Goal: Transaction & Acquisition: Purchase product/service

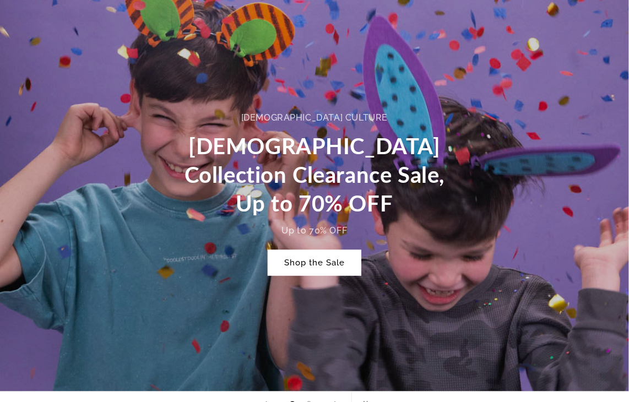
scroll to position [495, 0]
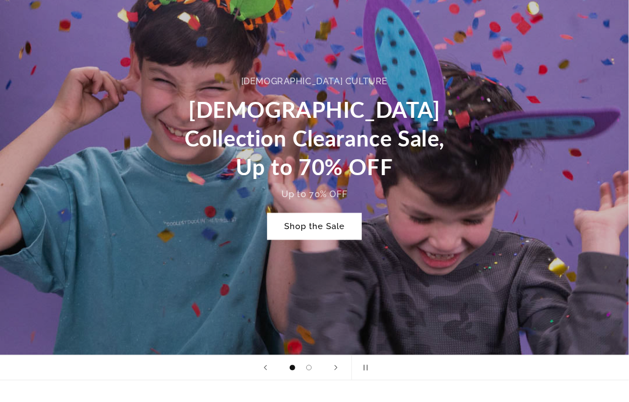
click at [208, 39] on link "Shop the Sale" at bounding box center [315, 227] width 94 height 26
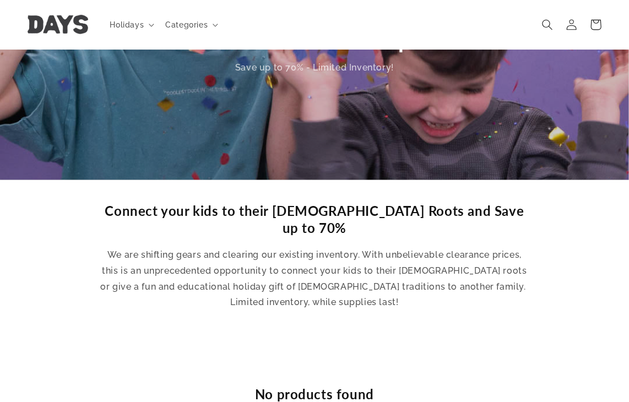
scroll to position [55, 0]
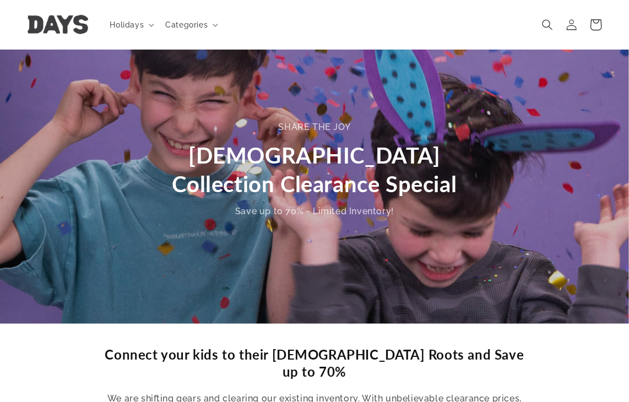
click at [597, 20] on icon at bounding box center [595, 25] width 26 height 26
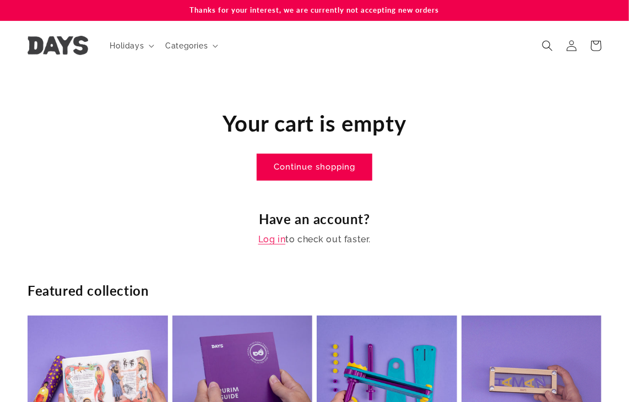
click at [341, 168] on link "Continue shopping" at bounding box center [314, 167] width 114 height 26
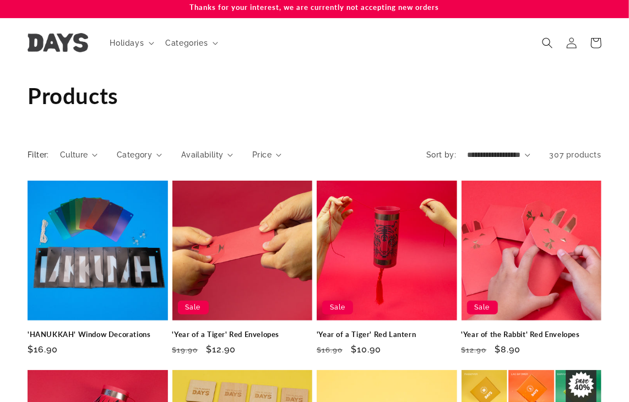
scroll to position [110, 0]
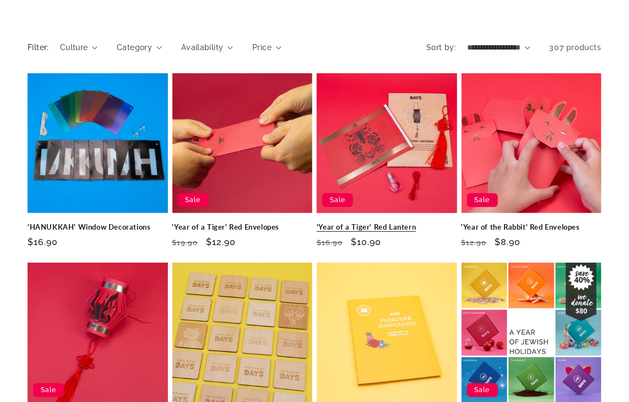
click at [430, 222] on link "'Year of a Tiger' Red Lantern" at bounding box center [387, 226] width 140 height 9
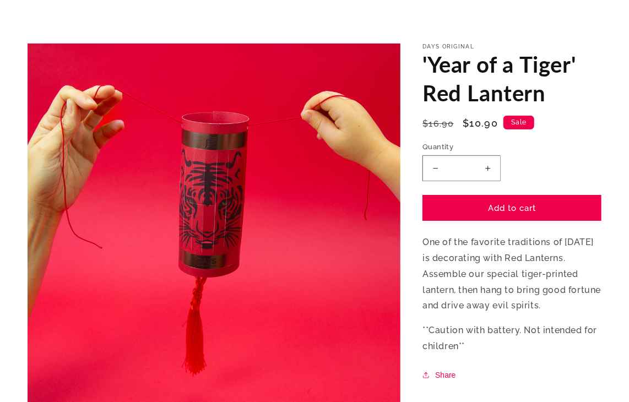
scroll to position [165, 0]
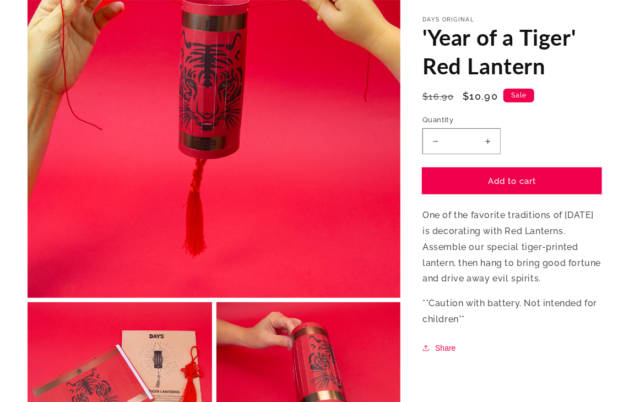
click at [502, 189] on button "Add to cart" at bounding box center [511, 181] width 179 height 26
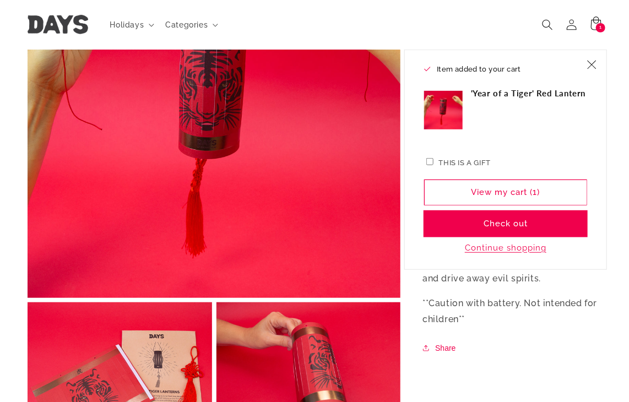
click at [492, 222] on button "Check out" at bounding box center [505, 224] width 163 height 26
